Goal: Task Accomplishment & Management: Complete application form

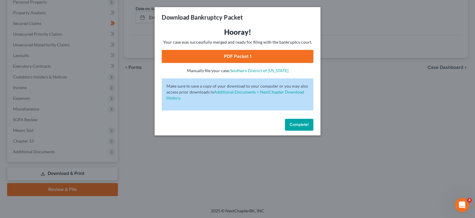
click at [364, 100] on div "Download Bankruptcy Packet Hooray! Your case was successfully merged and ready …" at bounding box center [237, 109] width 475 height 218
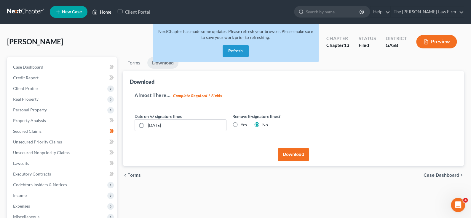
click at [106, 13] on link "Home" at bounding box center [101, 12] width 25 height 11
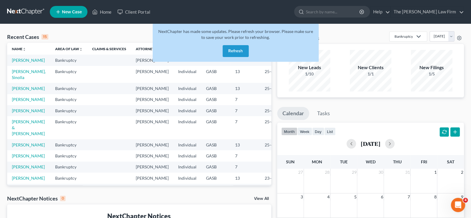
click at [234, 50] on button "Refresh" at bounding box center [236, 51] width 26 height 12
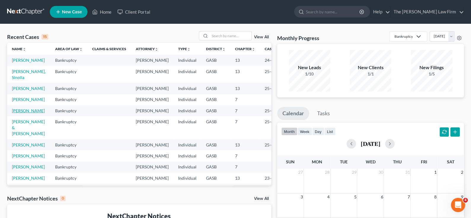
click at [18, 113] on link "[PERSON_NAME]" at bounding box center [28, 110] width 33 height 5
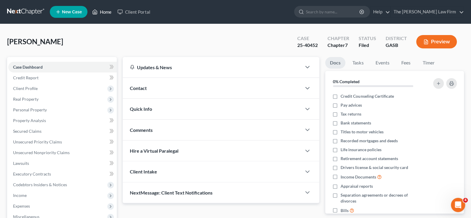
click at [102, 11] on link "Home" at bounding box center [101, 12] width 25 height 11
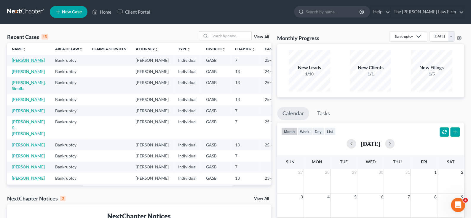
click at [18, 61] on link "[PERSON_NAME]" at bounding box center [28, 59] width 33 height 5
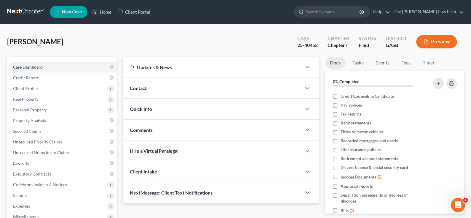
click at [154, 66] on div "Updates & News" at bounding box center [212, 67] width 164 height 6
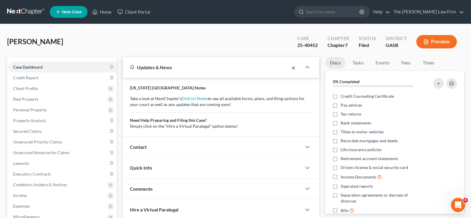
click at [294, 67] on button "×" at bounding box center [293, 67] width 4 height 7
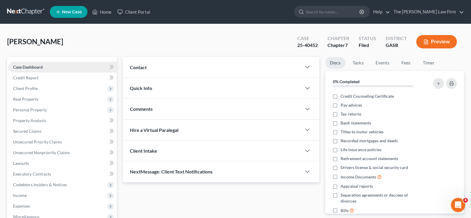
click at [27, 66] on span "Case Dashboard" at bounding box center [28, 66] width 30 height 5
click at [28, 78] on span "Credit Report" at bounding box center [25, 77] width 25 height 5
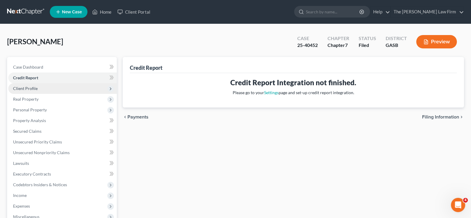
click at [29, 88] on span "Client Profile" at bounding box center [25, 88] width 25 height 5
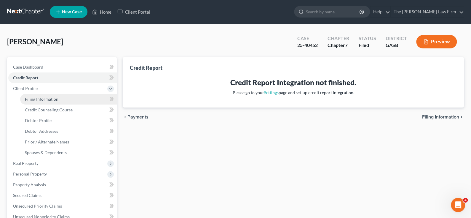
click at [39, 97] on span "Filing Information" at bounding box center [41, 98] width 33 height 5
select select "1"
select select "0"
select select "10"
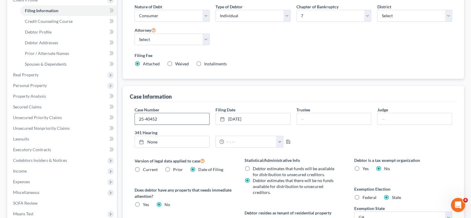
scroll to position [89, 0]
drag, startPoint x: 140, startPoint y: 118, endPoint x: 123, endPoint y: 116, distance: 16.7
click at [123, 117] on div "Case Information Case Number 25-40452 Filing Date [DATE] close Date [DATE] Time…" at bounding box center [293, 178] width 341 height 187
drag, startPoint x: 250, startPoint y: 115, endPoint x: 244, endPoint y: 117, distance: 6.1
click at [244, 117] on link "[DATE]" at bounding box center [253, 118] width 74 height 11
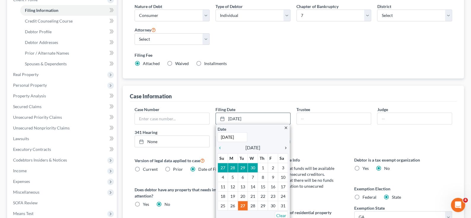
click at [286, 146] on icon "chevron_right" at bounding box center [284, 147] width 8 height 5
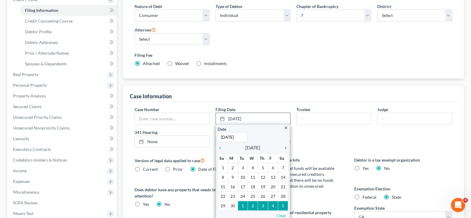
click at [286, 146] on icon "chevron_right" at bounding box center [284, 147] width 8 height 5
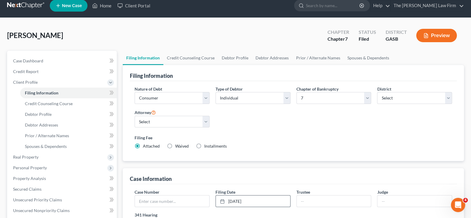
scroll to position [6, 0]
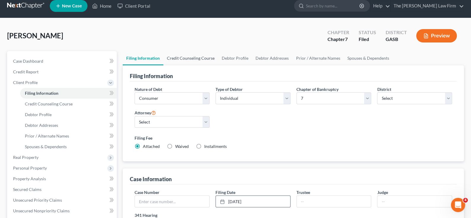
click at [195, 57] on link "Credit Counseling Course" at bounding box center [190, 58] width 55 height 14
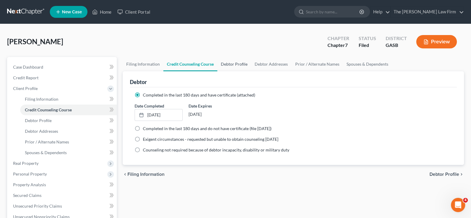
click at [245, 61] on link "Debtor Profile" at bounding box center [234, 64] width 34 height 14
select select "0"
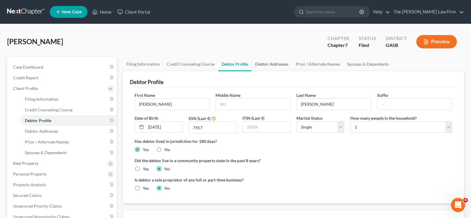
click at [268, 64] on link "Debtor Addresses" at bounding box center [272, 64] width 40 height 14
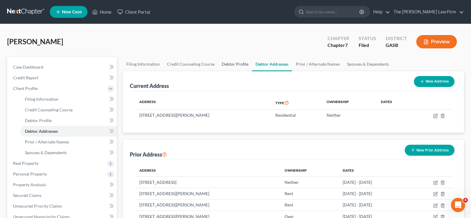
click at [235, 63] on link "Debtor Profile" at bounding box center [235, 64] width 34 height 14
select select "0"
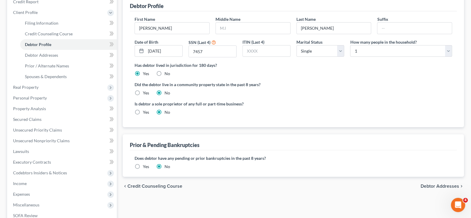
scroll to position [89, 0]
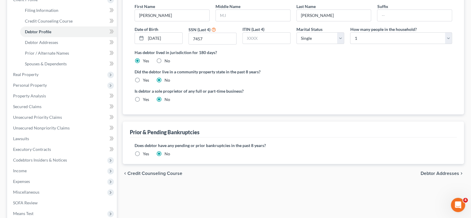
click at [143, 153] on label "Yes" at bounding box center [146, 154] width 6 height 6
click at [145, 153] on input "Yes" at bounding box center [147, 153] width 4 height 4
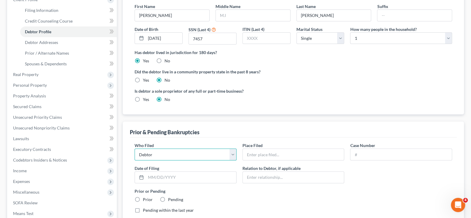
click at [161, 154] on select "Debtor Other" at bounding box center [186, 154] width 102 height 12
click at [271, 154] on input "text" at bounding box center [293, 153] width 101 height 11
type input "Southern District of [US_STATE]"
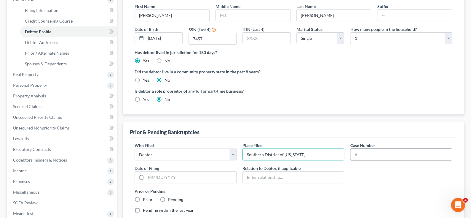
click at [364, 153] on input "text" at bounding box center [400, 153] width 101 height 11
paste input "25-40452-EJC"
type input "25-40452-EJC"
click at [166, 175] on input "text" at bounding box center [191, 176] width 90 height 11
click at [264, 201] on div "Prior or Pending Prior Pending" at bounding box center [293, 195] width 323 height 15
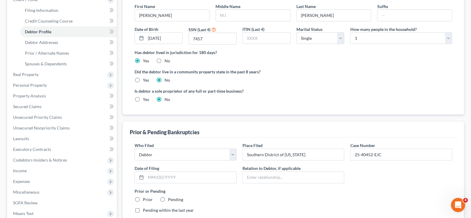
click at [143, 198] on label "Prior" at bounding box center [148, 199] width 10 height 6
click at [145, 198] on input "Prior" at bounding box center [147, 198] width 4 height 4
radio input "true"
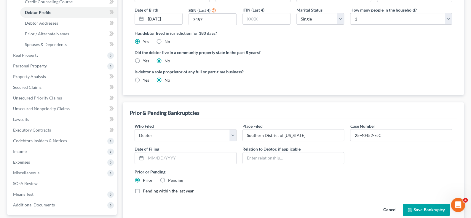
scroll to position [118, 0]
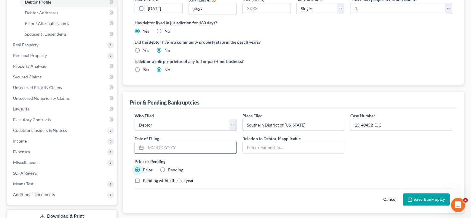
click at [161, 144] on input "text" at bounding box center [191, 147] width 90 height 11
paste input "[DATE]"
type input "[DATE]"
click at [143, 180] on label "Pending within the last year" at bounding box center [168, 180] width 51 height 6
click at [145, 180] on input "Pending within the last year" at bounding box center [147, 179] width 4 height 4
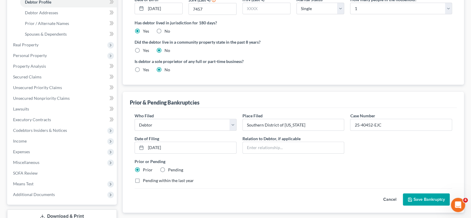
checkbox input "true"
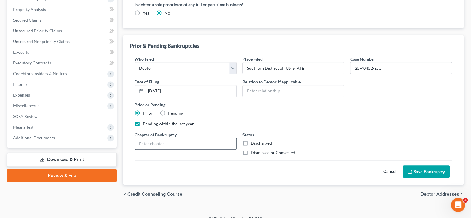
scroll to position [178, 0]
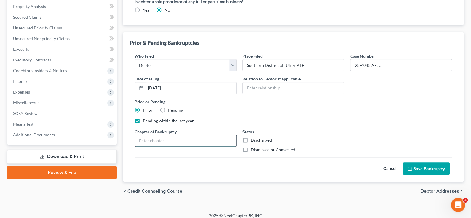
click at [154, 140] on input "text" at bounding box center [185, 140] width 101 height 11
click at [251, 148] on label "Dismissed or Converted" at bounding box center [273, 149] width 44 height 6
click at [253, 148] on input "Dismissed or Converted" at bounding box center [255, 148] width 4 height 4
checkbox input "true"
click at [192, 138] on input "text" at bounding box center [185, 140] width 101 height 11
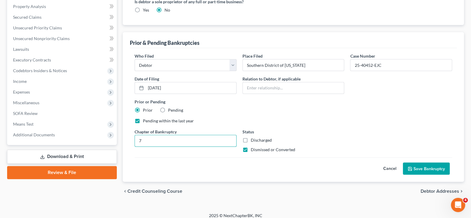
type input "7"
click at [329, 127] on div "Who Filed * Debtor Other Place Filed * Southern District of [US_STATE] Case Num…" at bounding box center [293, 105] width 323 height 104
click at [432, 167] on button "Save Bankruptcy" at bounding box center [426, 168] width 47 height 12
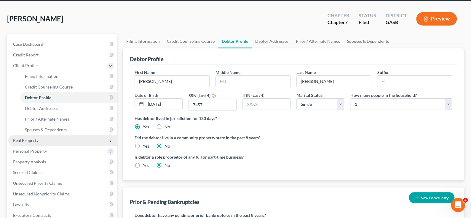
scroll to position [30, 0]
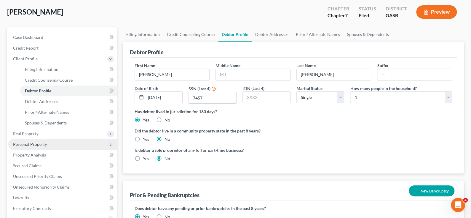
click at [34, 142] on span "Personal Property" at bounding box center [30, 143] width 34 height 5
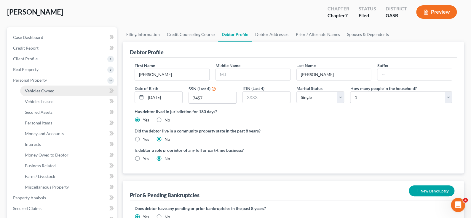
click at [42, 89] on span "Vehicles Owned" at bounding box center [40, 90] width 30 height 5
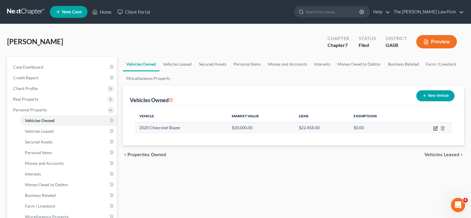
click at [435, 128] on icon "button" at bounding box center [435, 127] width 3 height 3
select select "0"
select select "6"
select select "2"
select select "0"
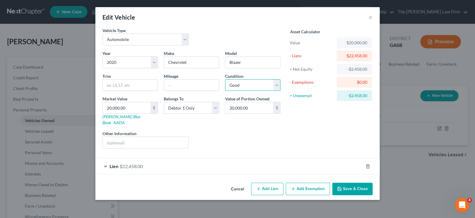
click at [278, 83] on select "Select Excellent Very Good Good Fair Poor" at bounding box center [252, 85] width 55 height 12
select select "4"
click at [225, 79] on select "Select Excellent Very Good Good Fair Poor" at bounding box center [252, 85] width 55 height 12
click at [299, 131] on div "Asset Calculator Value $20,000.00 - Liens $22,458.00 = Net Equity -$2,458.00 - …" at bounding box center [330, 90] width 92 height 126
click at [353, 182] on button "Save & Close" at bounding box center [352, 188] width 40 height 12
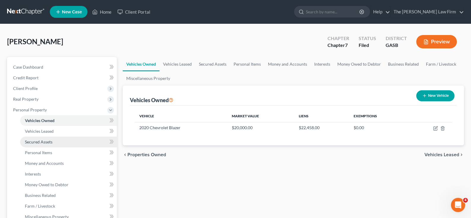
click at [60, 141] on link "Secured Assets" at bounding box center [68, 141] width 97 height 11
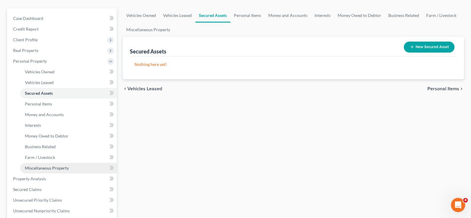
scroll to position [59, 0]
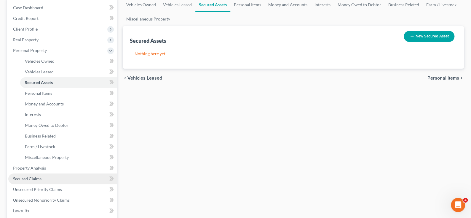
click at [58, 178] on link "Secured Claims" at bounding box center [62, 178] width 108 height 11
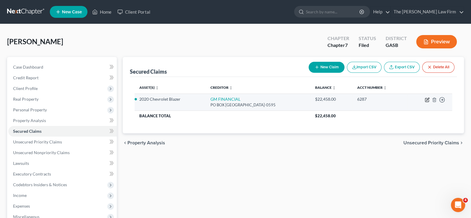
click at [426, 100] on icon "button" at bounding box center [427, 99] width 5 height 5
select select "45"
select select "2"
select select "0"
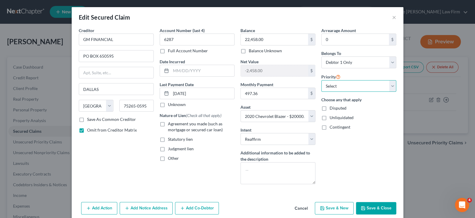
click at [391, 85] on select "Select 1st 2nd 3rd 4th 5th 6th 7th 8th 9th 10th 11th 12th 13th 14th 15th 16th 1…" at bounding box center [359, 86] width 75 height 12
select select "0"
click at [322, 80] on select "Select 1st 2nd 3rd 4th 5th 6th 7th 8th 9th 10th 11th 12th 13th 14th 15th 16th 1…" at bounding box center [359, 86] width 75 height 12
click at [311, 139] on select "Select Surrender Redeem Reaffirm Avoid Other" at bounding box center [278, 139] width 75 height 12
select select "0"
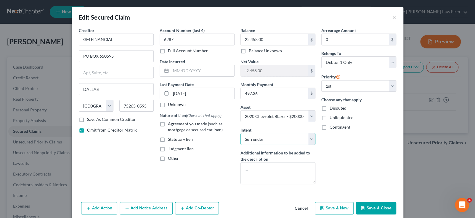
click at [241, 133] on select "Select Surrender Redeem Reaffirm Avoid Other" at bounding box center [278, 139] width 75 height 12
click at [338, 159] on div "Arrearage Amount 0 $ Belongs To * Select Debtor 1 Only Debtor 2 Only Debtor 1 A…" at bounding box center [359, 107] width 81 height 161
click at [368, 207] on button "Save & Close" at bounding box center [376, 208] width 40 height 12
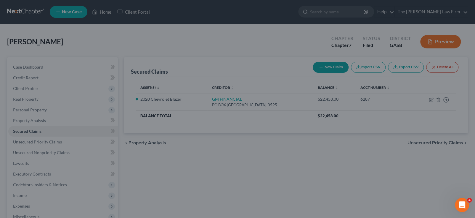
select select "2"
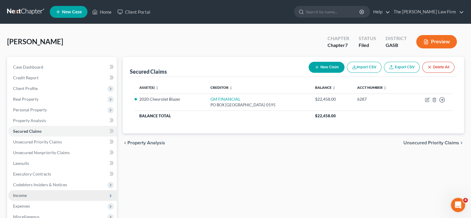
click at [22, 193] on span "Income" at bounding box center [20, 194] width 14 height 5
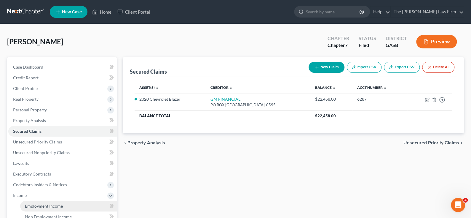
click at [62, 206] on span "Employment Income" at bounding box center [44, 205] width 38 height 5
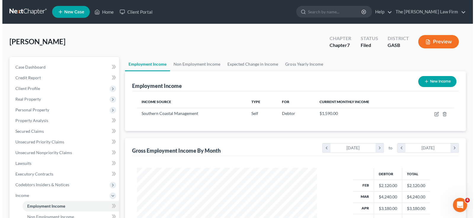
scroll to position [106, 192]
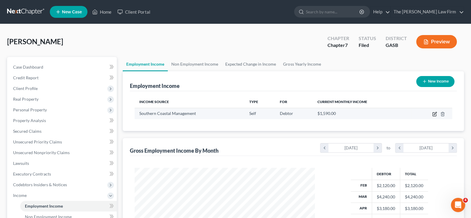
click at [434, 113] on icon "button" at bounding box center [435, 113] width 3 height 3
select select "1"
select select "10"
select select "3"
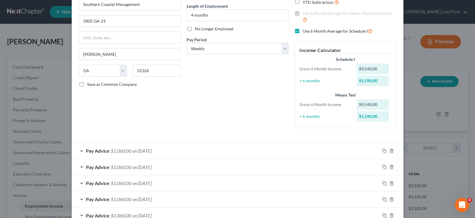
scroll to position [43, 0]
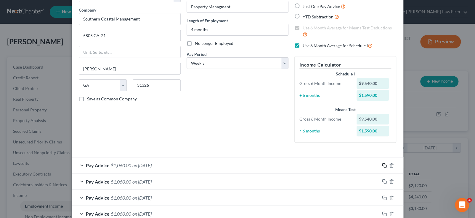
click at [384, 165] on rect "button" at bounding box center [385, 165] width 3 height 3
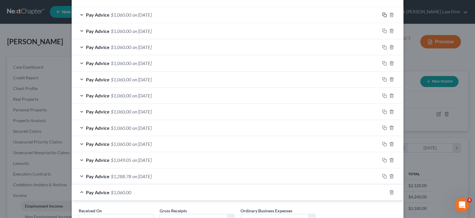
scroll to position [242, 0]
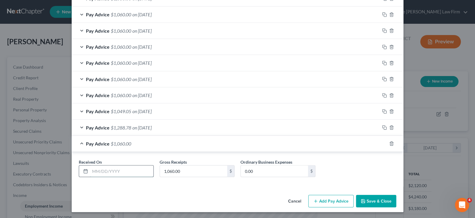
click at [117, 169] on input "text" at bounding box center [121, 170] width 63 height 11
type input "[DATE]"
click at [319, 199] on button "Add Pay Advice" at bounding box center [330, 200] width 45 height 12
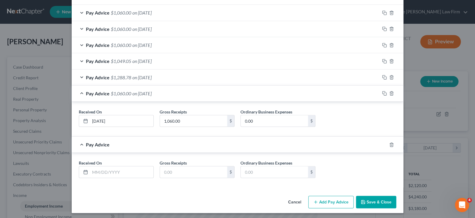
scroll to position [293, 0]
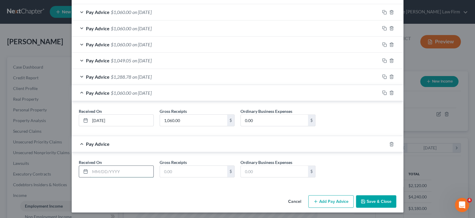
click at [101, 169] on input "text" at bounding box center [121, 170] width 63 height 11
type input "[DATE]"
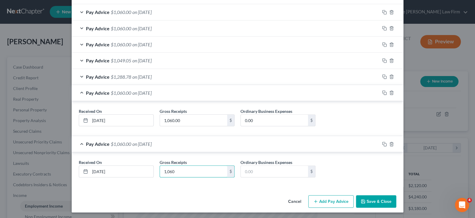
type input "1,060"
click at [323, 197] on button "Add Pay Advice" at bounding box center [330, 201] width 45 height 12
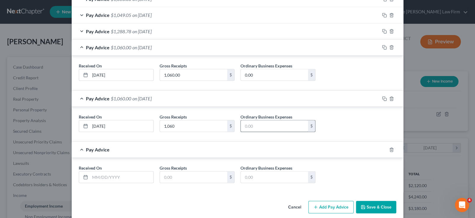
scroll to position [344, 0]
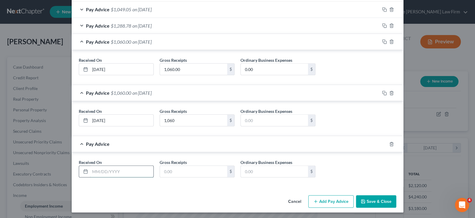
click at [114, 169] on input "text" at bounding box center [121, 170] width 63 height 11
type input "[DATE]"
type input "1,060"
click at [335, 199] on button "Add Pay Advice" at bounding box center [330, 201] width 45 height 12
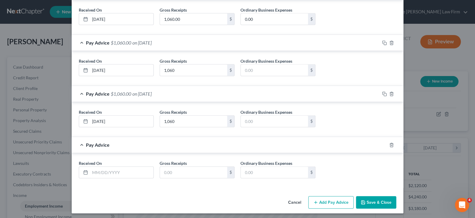
scroll to position [394, 0]
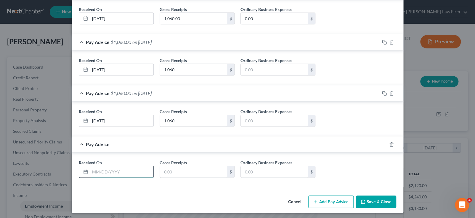
click at [117, 171] on input "text" at bounding box center [121, 171] width 63 height 11
type input "[DATE]"
type input "1,060"
click at [328, 198] on button "Add Pay Advice" at bounding box center [330, 201] width 45 height 12
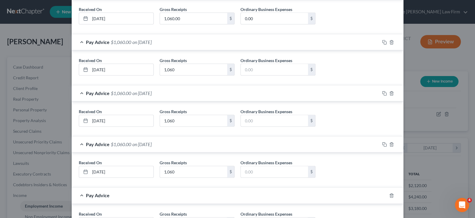
scroll to position [445, 0]
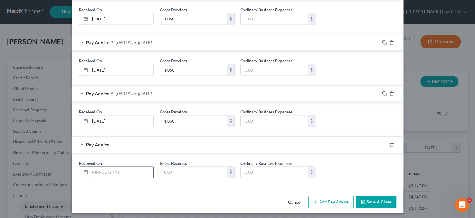
click at [125, 173] on input "text" at bounding box center [121, 171] width 63 height 11
type input "1"
type input "[DATE]"
type input "1,560"
click at [328, 198] on button "Add Pay Advice" at bounding box center [330, 201] width 45 height 12
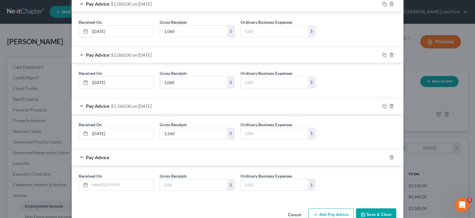
scroll to position [496, 0]
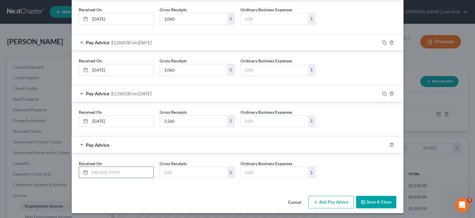
click at [109, 166] on input "text" at bounding box center [121, 171] width 63 height 11
type input "[DATE]"
type input "1,560"
click at [325, 201] on button "Add Pay Advice" at bounding box center [330, 201] width 45 height 12
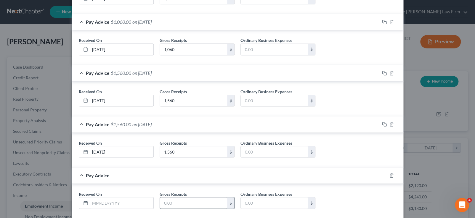
scroll to position [547, 0]
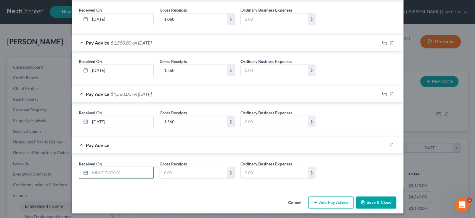
drag, startPoint x: 119, startPoint y: 171, endPoint x: 116, endPoint y: 165, distance: 7.0
click at [119, 171] on input "text" at bounding box center [121, 172] width 63 height 11
type input "[DATE]"
type input "1,560"
click at [334, 200] on button "Add Pay Advice" at bounding box center [330, 202] width 45 height 12
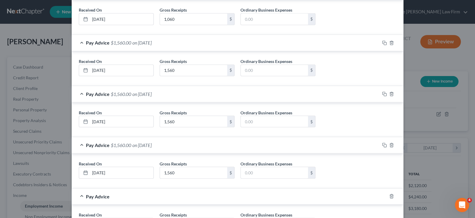
scroll to position [597, 0]
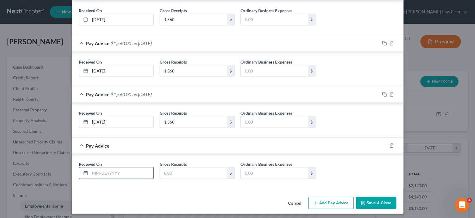
click at [118, 171] on input "text" at bounding box center [121, 172] width 63 height 11
type input "[DATE]"
type input "1,560"
click at [329, 201] on button "Add Pay Advice" at bounding box center [330, 202] width 45 height 12
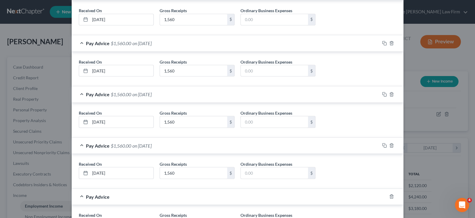
scroll to position [648, 0]
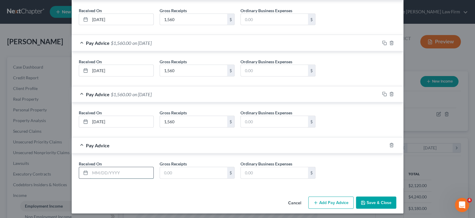
click at [105, 167] on input "text" at bounding box center [121, 172] width 63 height 11
type input "[DATE]"
type input "1,560"
click at [332, 196] on button "Add Pay Advice" at bounding box center [330, 202] width 45 height 12
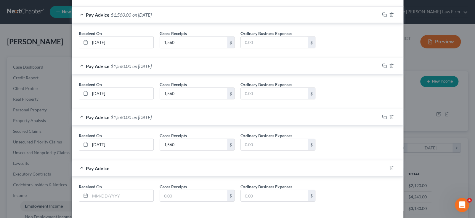
scroll to position [699, 0]
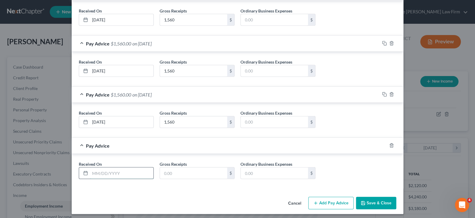
click at [125, 172] on input "text" at bounding box center [121, 172] width 63 height 11
type input "[DATE]"
type input "1,560"
click at [328, 199] on button "Add Pay Advice" at bounding box center [330, 202] width 45 height 12
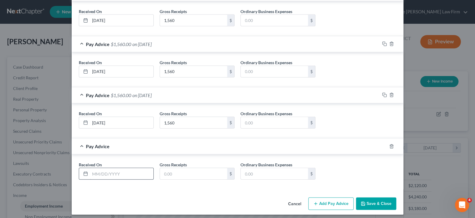
scroll to position [750, 0]
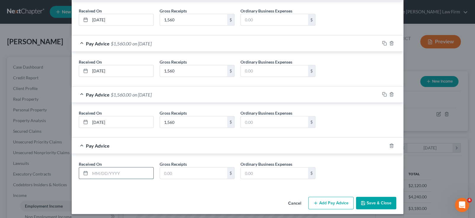
click at [140, 169] on input "text" at bounding box center [121, 172] width 63 height 11
type input "[DATE]"
type input "1,560"
click at [327, 198] on button "Add Pay Advice" at bounding box center [330, 202] width 45 height 12
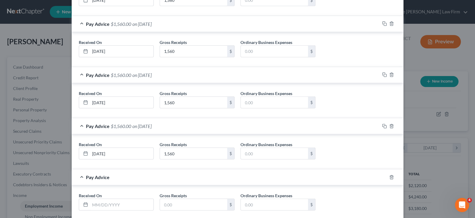
scroll to position [801, 0]
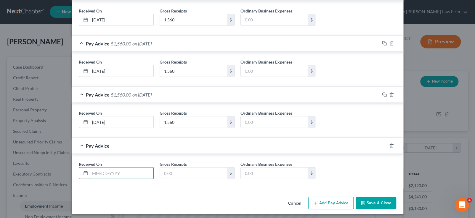
click at [134, 169] on input "text" at bounding box center [121, 172] width 63 height 11
type input "[DATE]"
type input "1,560"
click at [325, 199] on button "Add Pay Advice" at bounding box center [330, 202] width 45 height 12
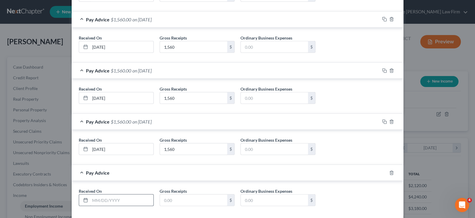
scroll to position [852, 0]
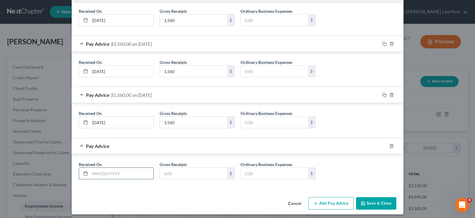
drag, startPoint x: 137, startPoint y: 170, endPoint x: 137, endPoint y: 166, distance: 3.6
click at [137, 169] on input "text" at bounding box center [121, 172] width 63 height 11
type input "[DATE]"
type input "1,560"
click at [330, 201] on button "Add Pay Advice" at bounding box center [330, 203] width 45 height 12
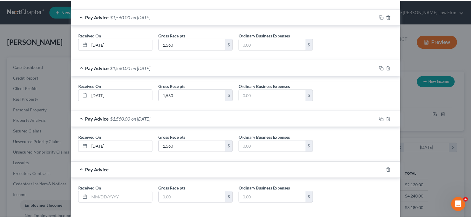
scroll to position [902, 0]
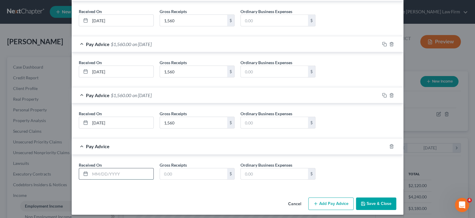
click at [113, 169] on input "text" at bounding box center [121, 173] width 63 height 11
type input "4"
type input "[DATE]"
type input "1,560"
click at [366, 199] on button "Save & Close" at bounding box center [376, 203] width 40 height 12
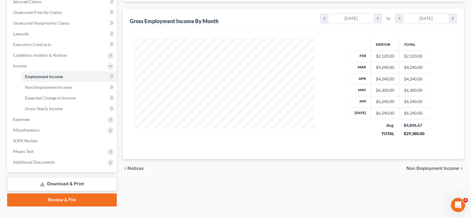
scroll to position [140, 0]
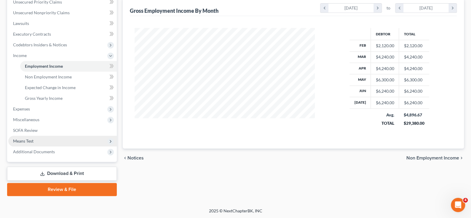
click at [22, 140] on span "Means Test" at bounding box center [23, 140] width 20 height 5
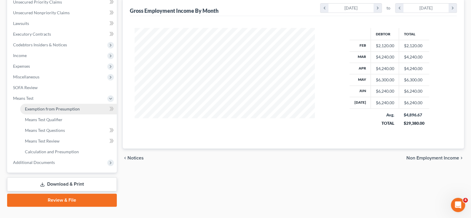
click at [47, 107] on span "Exemption from Presumption" at bounding box center [52, 108] width 55 height 5
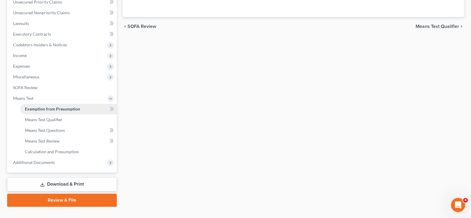
scroll to position [58, 0]
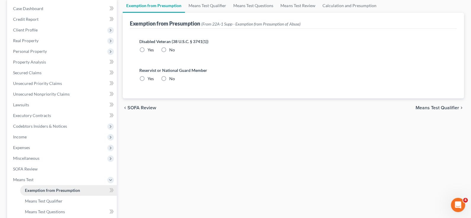
radio input "true"
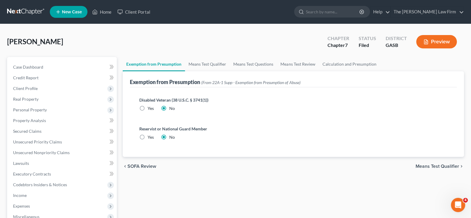
click at [436, 165] on span "Means Test Qualifier" at bounding box center [437, 166] width 44 height 5
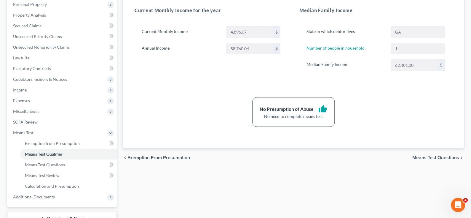
scroll to position [118, 0]
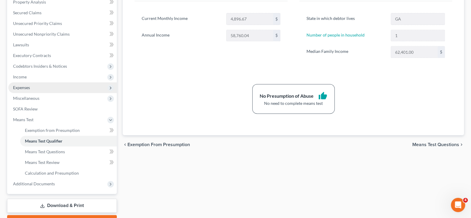
click at [25, 88] on span "Expenses" at bounding box center [21, 87] width 17 height 5
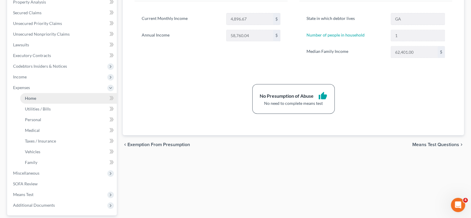
click at [28, 97] on span "Home" at bounding box center [30, 97] width 11 height 5
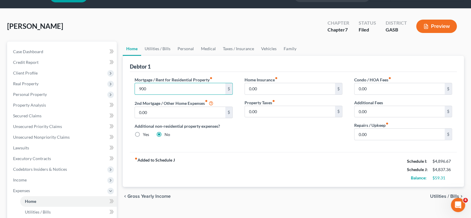
scroll to position [30, 0]
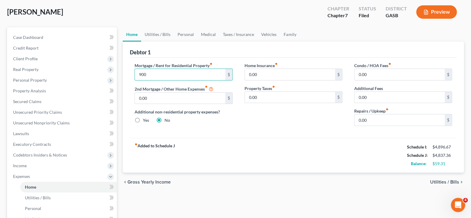
type input "900"
click at [444, 181] on span "Utilities / Bills" at bounding box center [444, 181] width 29 height 5
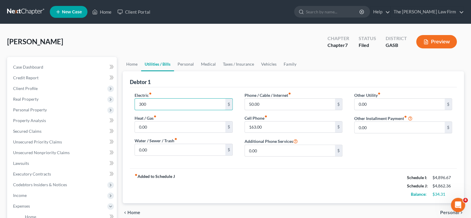
type input "300"
click at [263, 170] on div "fiber_manual_record Added to Schedule J Schedule I: $4,896.67 Schedule J: $4,86…" at bounding box center [293, 185] width 327 height 35
click at [243, 162] on div "Electric fiber_manual_record 300 $ Heat / Gas fiber_manual_record 0.00 $ Water …" at bounding box center [293, 127] width 327 height 81
click at [445, 211] on span "Personal" at bounding box center [449, 212] width 19 height 5
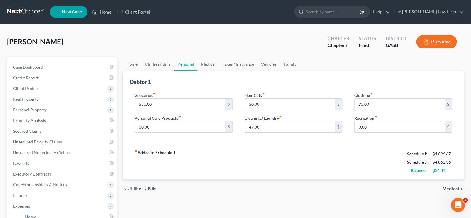
click at [445, 187] on span "Medical" at bounding box center [450, 188] width 17 height 5
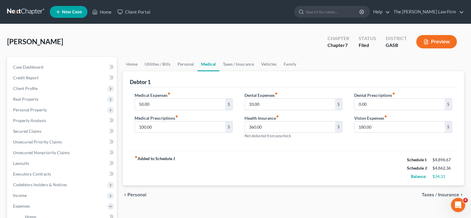
click at [445, 187] on div "chevron_left Personal Taxes / Insurance chevron_right" at bounding box center [293, 194] width 341 height 19
click at [442, 194] on span "Taxes / Insurance" at bounding box center [440, 194] width 37 height 5
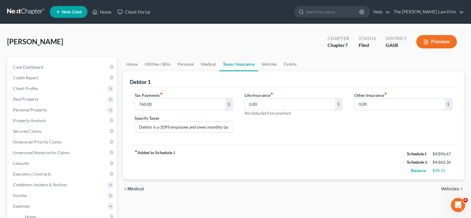
click at [442, 194] on div "chevron_left Medical Vehicles chevron_right" at bounding box center [293, 188] width 341 height 19
click at [444, 188] on span "Vehicles" at bounding box center [450, 188] width 18 height 5
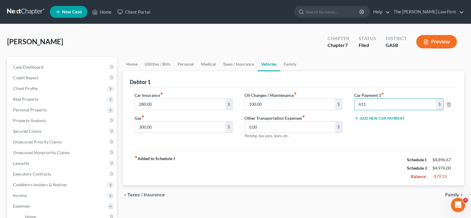
type input "611"
click at [394, 129] on div "Car Payment 1 fiber_manual_record 611 $ Add New Car Payment" at bounding box center [403, 118] width 110 height 52
click at [350, 140] on div "Car Payment 1 fiber_manual_record 611 $ Add New Car Payment" at bounding box center [403, 118] width 110 height 52
click at [450, 193] on span "Family" at bounding box center [452, 194] width 14 height 5
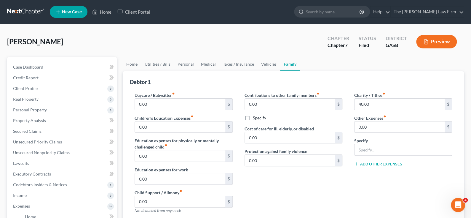
click at [450, 193] on div "Charity / Tithes fiber_manual_record 40.00 $ Other Expenses fiber_manual_record…" at bounding box center [403, 155] width 110 height 126
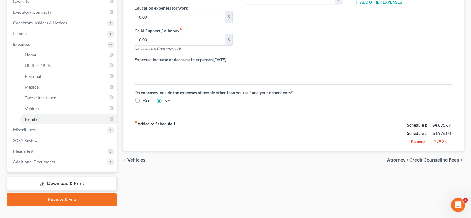
scroll to position [172, 0]
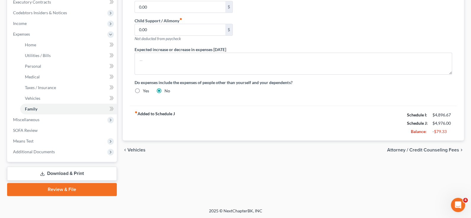
click at [141, 149] on span "Vehicles" at bounding box center [136, 149] width 18 height 5
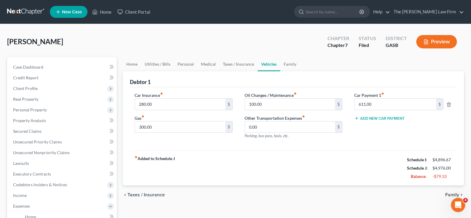
click at [148, 192] on span "Taxes / Insurance" at bounding box center [145, 194] width 37 height 5
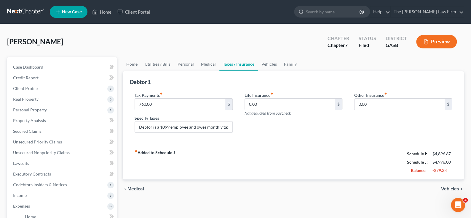
click at [137, 186] on span "Medical" at bounding box center [135, 188] width 17 height 5
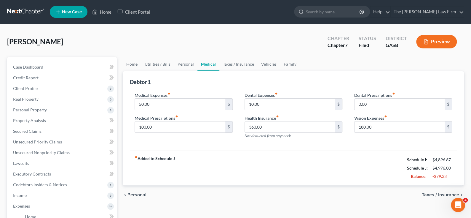
click at [136, 194] on span "Personal" at bounding box center [136, 194] width 19 height 5
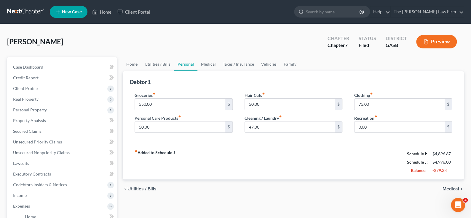
click at [135, 189] on span "Utilities / Bills" at bounding box center [141, 188] width 29 height 5
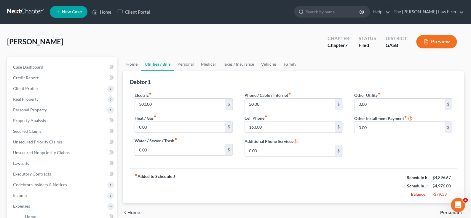
click at [133, 211] on span "Home" at bounding box center [133, 212] width 13 height 5
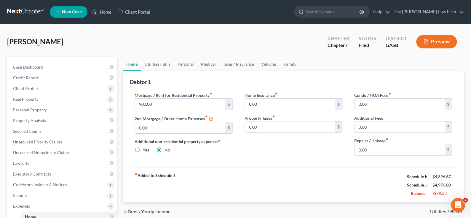
click at [437, 210] on span "Utilities / Bills" at bounding box center [444, 211] width 29 height 5
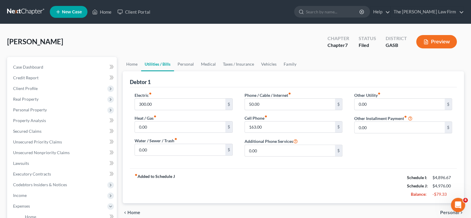
click at [444, 211] on span "Personal" at bounding box center [449, 212] width 19 height 5
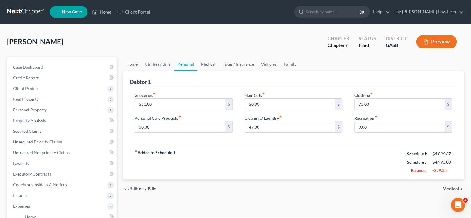
click at [450, 188] on span "Medical" at bounding box center [450, 188] width 17 height 5
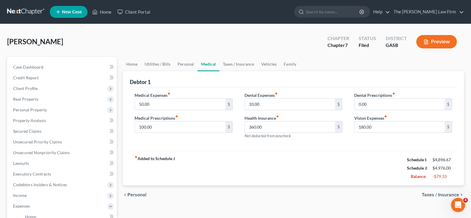
click at [447, 193] on span "Taxes / Insurance" at bounding box center [440, 194] width 37 height 5
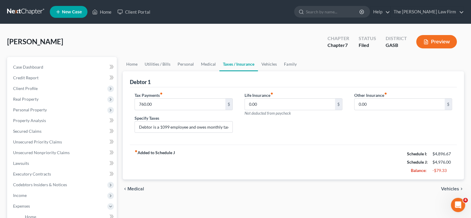
click at [446, 186] on span "Vehicles" at bounding box center [450, 188] width 18 height 5
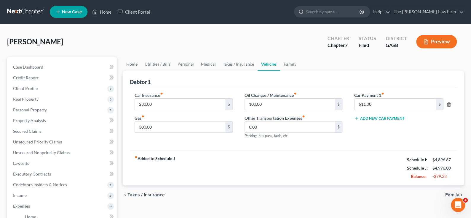
click at [450, 194] on span "Family" at bounding box center [452, 194] width 14 height 5
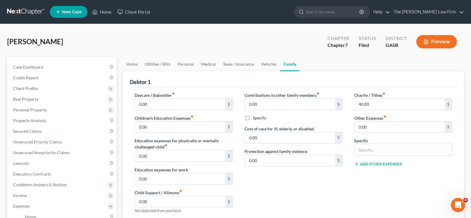
click at [367, 163] on button "Add Other Expenses" at bounding box center [378, 163] width 48 height 5
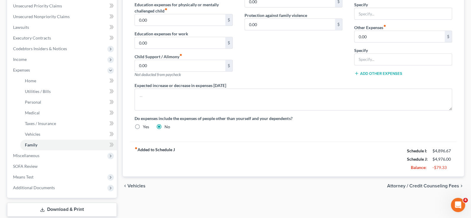
scroll to position [172, 0]
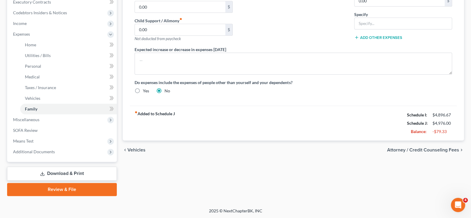
click at [64, 172] on link "Download & Print" at bounding box center [62, 173] width 110 height 14
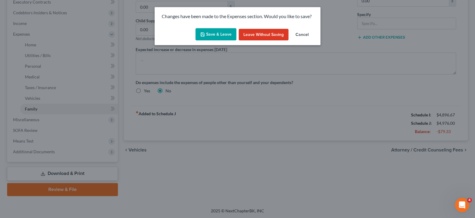
click at [211, 33] on button "Save & Leave" at bounding box center [216, 34] width 41 height 12
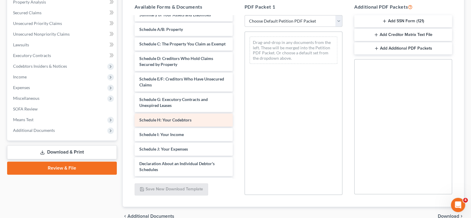
scroll to position [30, 0]
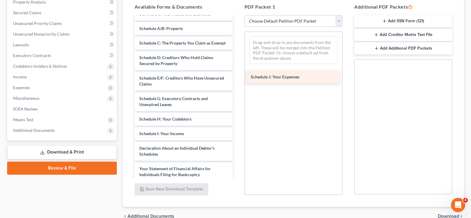
drag, startPoint x: 187, startPoint y: 151, endPoint x: 298, endPoint y: 75, distance: 135.0
click at [237, 75] on div "Schedule J: Your Expenses Voluntary Petition for Individuals Filing for Bankrup…" at bounding box center [183, 136] width 107 height 299
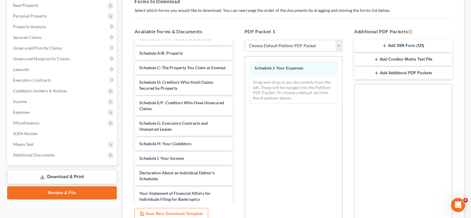
scroll to position [148, 0]
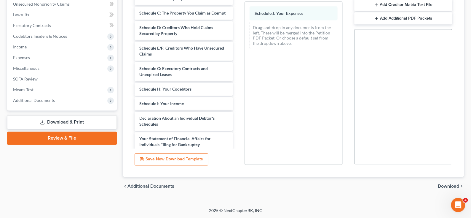
click at [442, 186] on span "Download" at bounding box center [448, 185] width 21 height 5
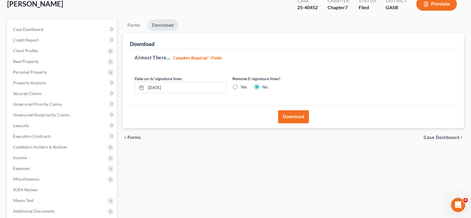
scroll to position [37, 0]
click at [284, 117] on button "Download" at bounding box center [293, 116] width 31 height 13
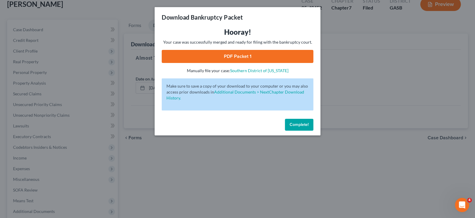
click at [238, 57] on link "PDF Packet 1" at bounding box center [238, 56] width 152 height 13
click at [264, 162] on div "Download Bankruptcy Packet Hooray! Your case was successfully merged and ready …" at bounding box center [237, 109] width 475 height 218
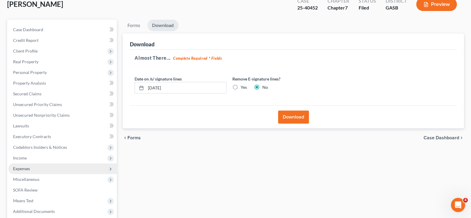
click at [19, 166] on span "Expenses" at bounding box center [21, 168] width 17 height 5
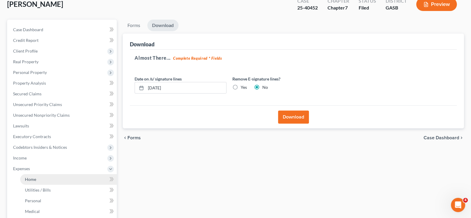
click at [42, 179] on link "Home" at bounding box center [68, 179] width 97 height 11
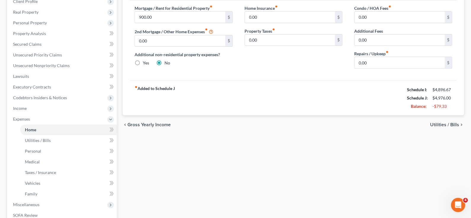
scroll to position [89, 0]
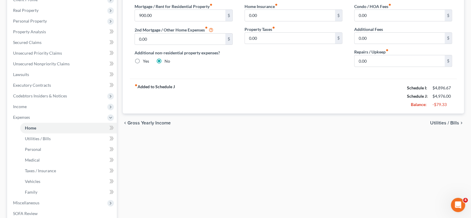
click at [442, 122] on span "Utilities / Bills" at bounding box center [444, 122] width 29 height 5
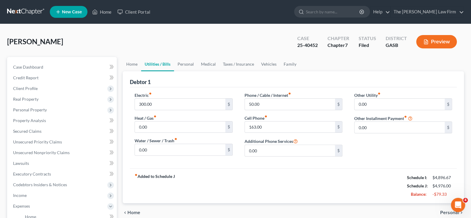
scroll to position [30, 0]
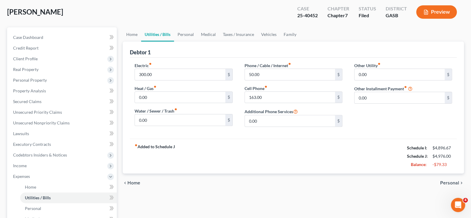
click at [448, 183] on span "Personal" at bounding box center [449, 182] width 19 height 5
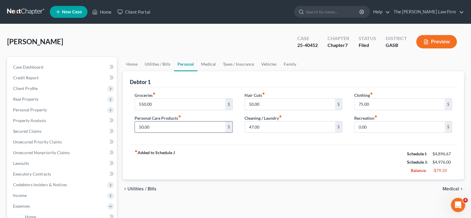
click at [169, 124] on input "50.00" at bounding box center [180, 126] width 90 height 11
click at [240, 156] on div "fiber_manual_record Added to Schedule J Schedule I: $4,896.67 Schedule J: $4,97…" at bounding box center [293, 161] width 327 height 35
click at [345, 113] on div "Hair Cuts fiber_manual_record 50.00 $ Cleaning / Laundry fiber_manual_record 47…" at bounding box center [294, 115] width 110 height 46
type input "100"
click at [345, 140] on div "Groceries fiber_manual_record 550.00 $ Personal Care Products fiber_manual_reco…" at bounding box center [293, 115] width 327 height 57
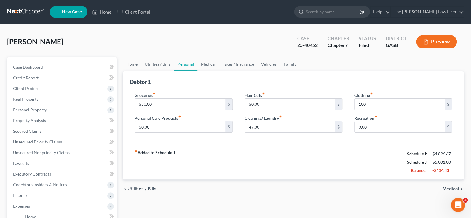
click at [448, 188] on span "Medical" at bounding box center [450, 188] width 17 height 5
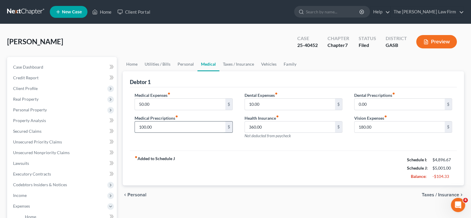
click at [143, 127] on input "100.00" at bounding box center [180, 126] width 90 height 11
type input "340"
click at [157, 143] on div "Medical Expenses fiber_manual_record 50.00 $ Medical Prescriptions fiber_manual…" at bounding box center [293, 118] width 327 height 63
click at [185, 140] on div "Medical Expenses fiber_manual_record 50.00 $ Medical Prescriptions fiber_manual…" at bounding box center [184, 118] width 110 height 52
click at [207, 143] on div "Medical Expenses fiber_manual_record 50.00 $ Medical Prescriptions fiber_manual…" at bounding box center [293, 118] width 327 height 63
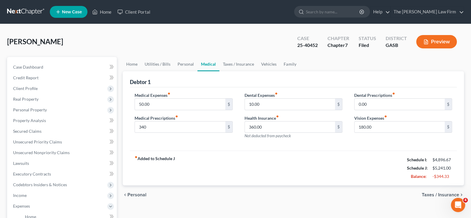
click at [439, 193] on span "Taxes / Insurance" at bounding box center [440, 194] width 37 height 5
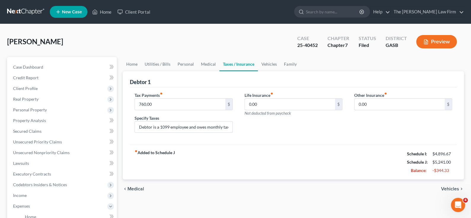
click at [447, 189] on span "Vehicles" at bounding box center [450, 188] width 18 height 5
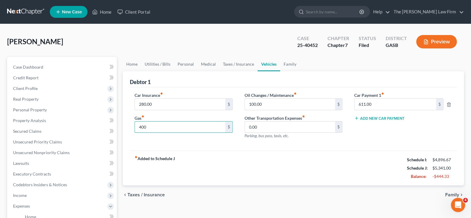
click at [233, 144] on div "Car Insurance fiber_manual_record 280.00 $ Gas fiber_manual_record 400 $ Oil Ch…" at bounding box center [293, 118] width 327 height 63
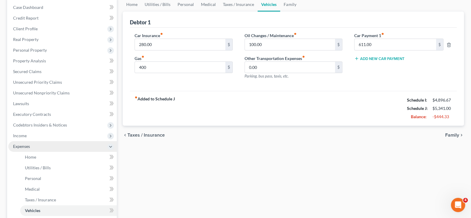
scroll to position [59, 0]
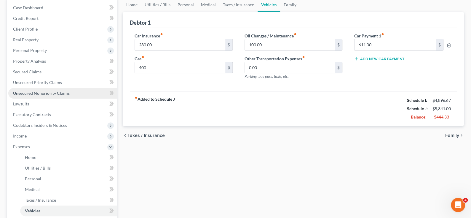
click at [43, 93] on span "Unsecured Nonpriority Claims" at bounding box center [41, 92] width 57 height 5
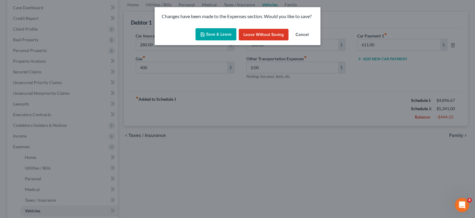
click at [215, 35] on button "Save & Leave" at bounding box center [216, 34] width 41 height 12
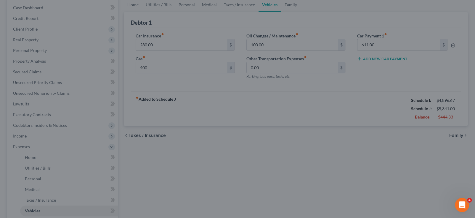
type input "400.00"
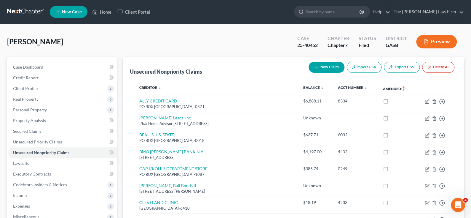
click at [258, 47] on div "[PERSON_NAME] Upgraded Case 25-40452 Chapter Chapter 7 Status Filed District GA…" at bounding box center [235, 44] width 457 height 26
click at [34, 78] on span "Credit Report" at bounding box center [25, 77] width 25 height 5
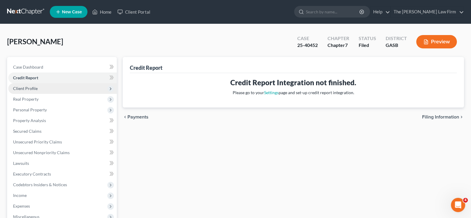
click at [28, 87] on span "Client Profile" at bounding box center [25, 88] width 25 height 5
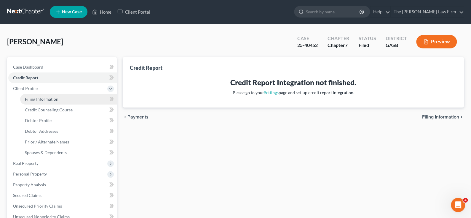
click at [36, 99] on span "Filing Information" at bounding box center [41, 98] width 33 height 5
select select "1"
select select "0"
select select "20"
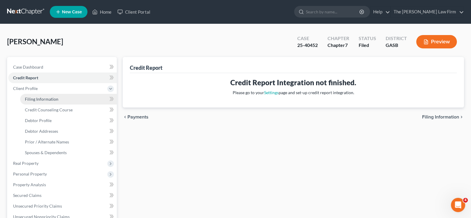
select select "0"
select select "10"
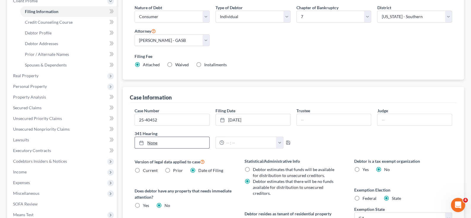
scroll to position [89, 0]
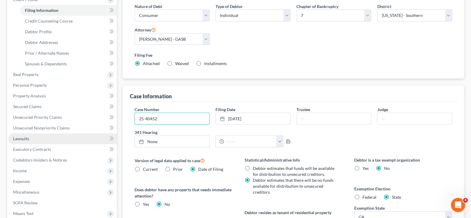
drag, startPoint x: 163, startPoint y: 119, endPoint x: 105, endPoint y: 140, distance: 61.7
click at [126, 119] on div "Case Information Case Number 25-40452 Filing Date [DATE] close Date [DATE] Time…" at bounding box center [293, 178] width 341 height 187
click at [196, 104] on div "Case Number Filing Date [DATE] close Date [DATE] Time 12:00 AM chevron_left [DA…" at bounding box center [293, 186] width 327 height 171
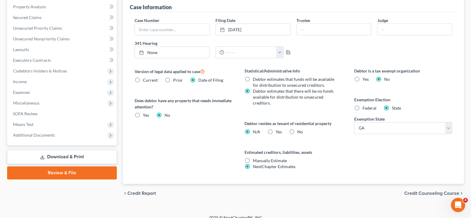
scroll to position [184, 0]
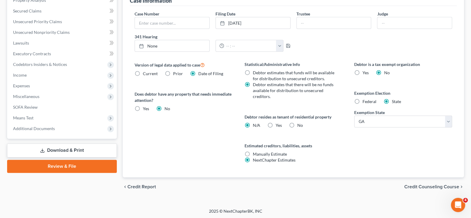
click at [414, 184] on span "Credit Counseling Course" at bounding box center [431, 186] width 55 height 5
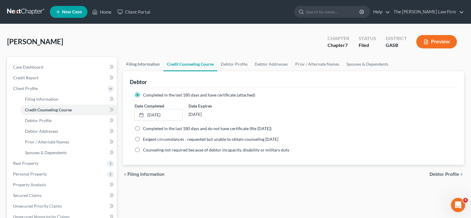
click at [145, 64] on link "Filing Information" at bounding box center [143, 64] width 41 height 14
select select "1"
select select "0"
select select "20"
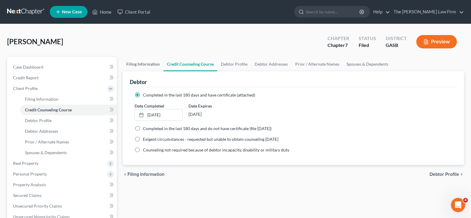
select select "0"
select select "10"
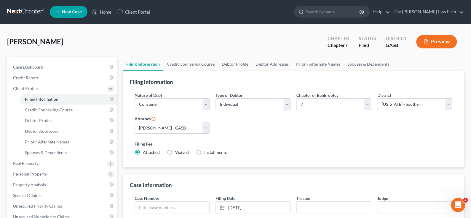
click at [363, 44] on div "Filed" at bounding box center [366, 45] width 17 height 7
click at [428, 41] on icon "button" at bounding box center [425, 41] width 5 height 5
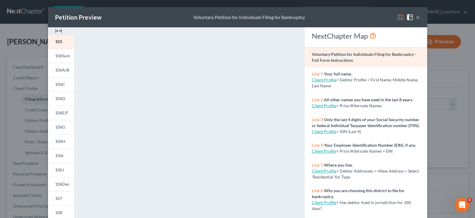
click at [416, 18] on button "×" at bounding box center [418, 17] width 4 height 7
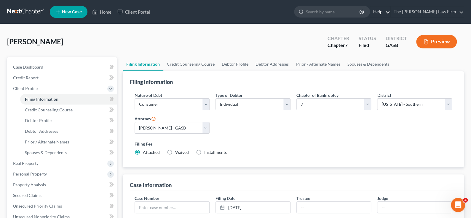
click at [390, 11] on link "Help" at bounding box center [380, 12] width 20 height 11
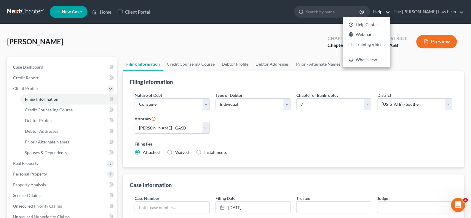
click at [257, 45] on div "[PERSON_NAME] Upgraded Chapter Chapter 7 Status Filed District GASB Preview" at bounding box center [235, 44] width 457 height 26
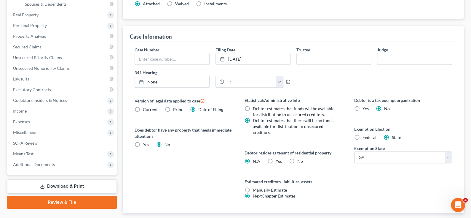
scroll to position [178, 0]
